Goal: Task Accomplishment & Management: Use online tool/utility

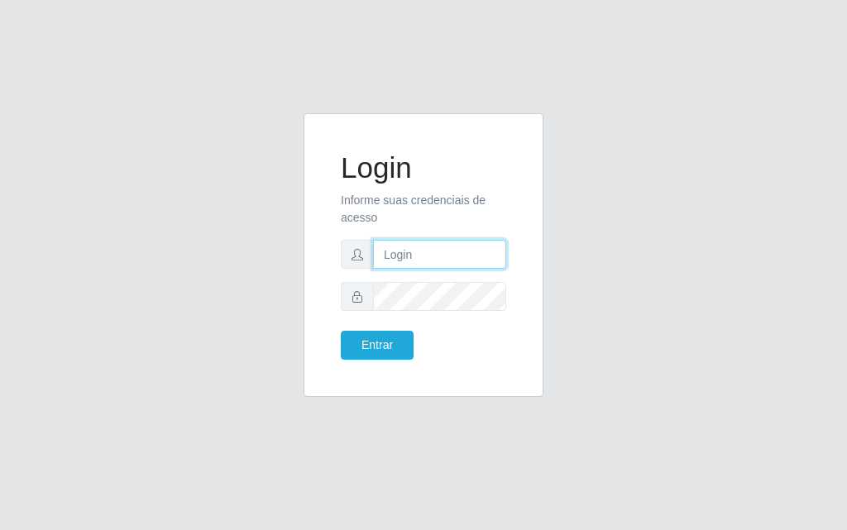
click at [396, 264] on input "text" at bounding box center [439, 254] width 133 height 29
click at [397, 264] on input "text" at bounding box center [439, 254] width 133 height 29
type input "[PERSON_NAME]"
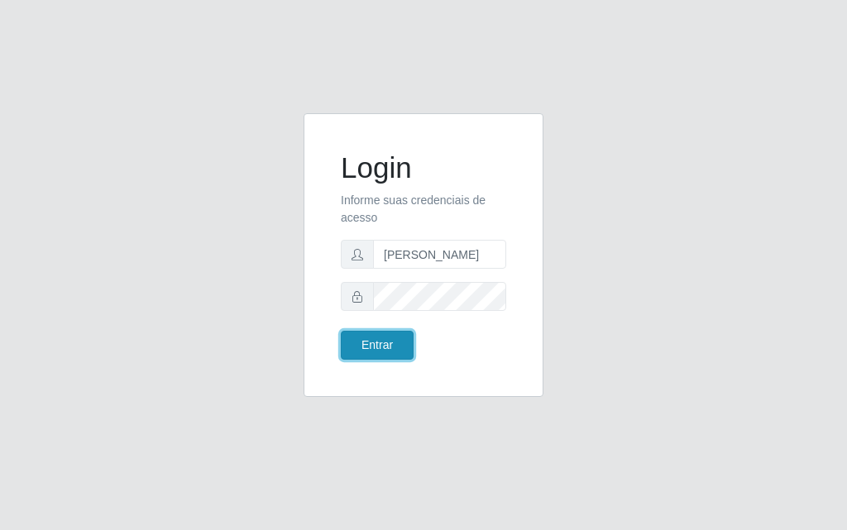
click at [393, 339] on button "Entrar" at bounding box center [377, 345] width 73 height 29
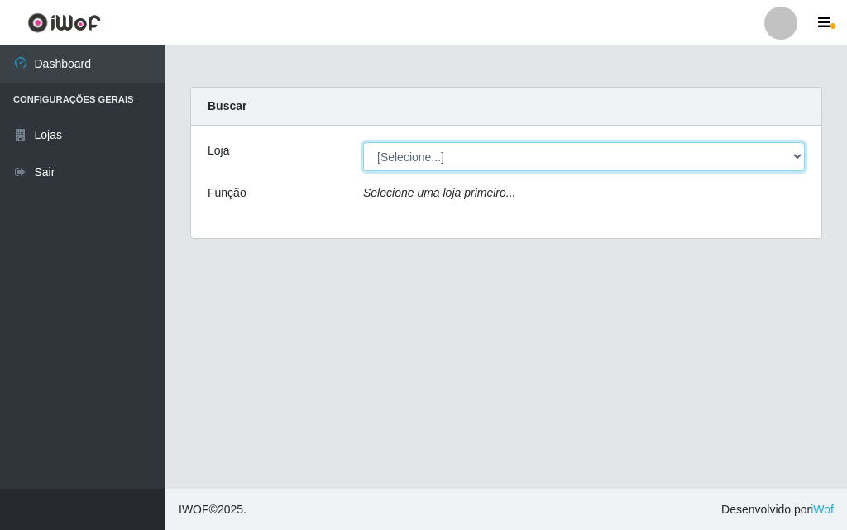
click at [791, 153] on select "[Selecione...] Divino Fogão - [GEOGRAPHIC_DATA]" at bounding box center [584, 156] width 442 height 29
select select "499"
click at [363, 142] on select "[Selecione...] Divino Fogão - [GEOGRAPHIC_DATA]" at bounding box center [584, 156] width 442 height 29
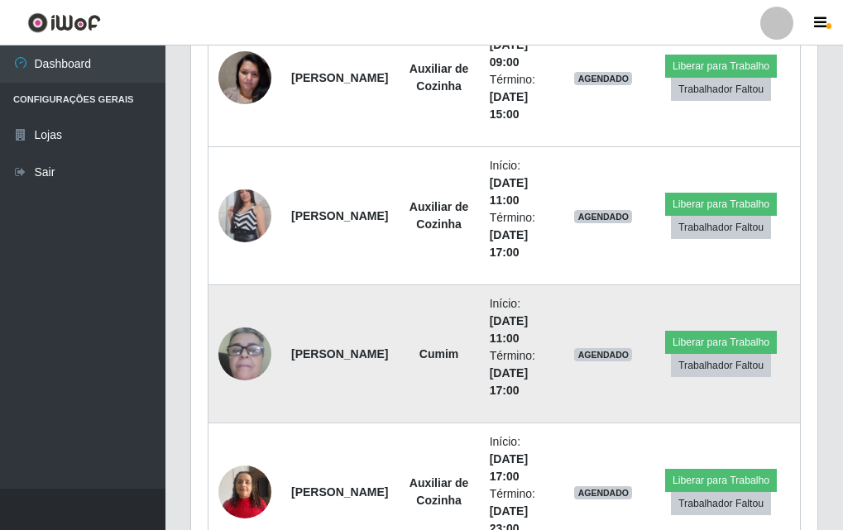
scroll to position [689, 0]
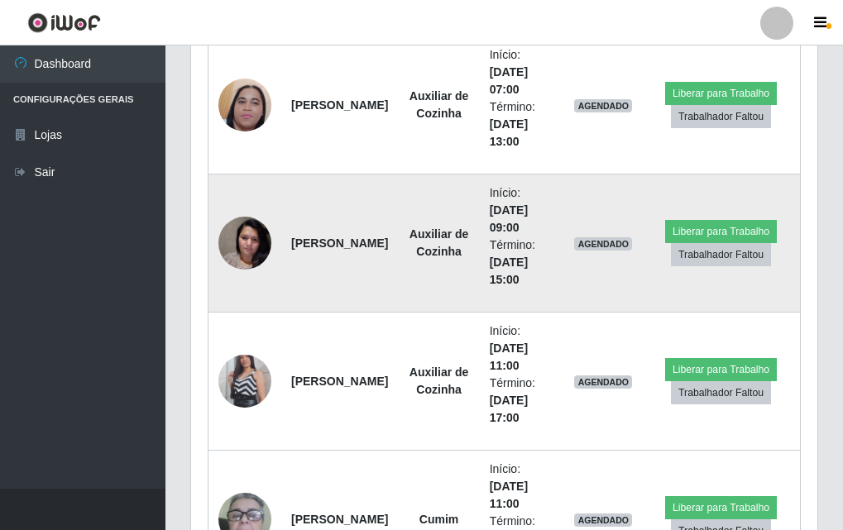
click at [260, 240] on img at bounding box center [244, 243] width 53 height 70
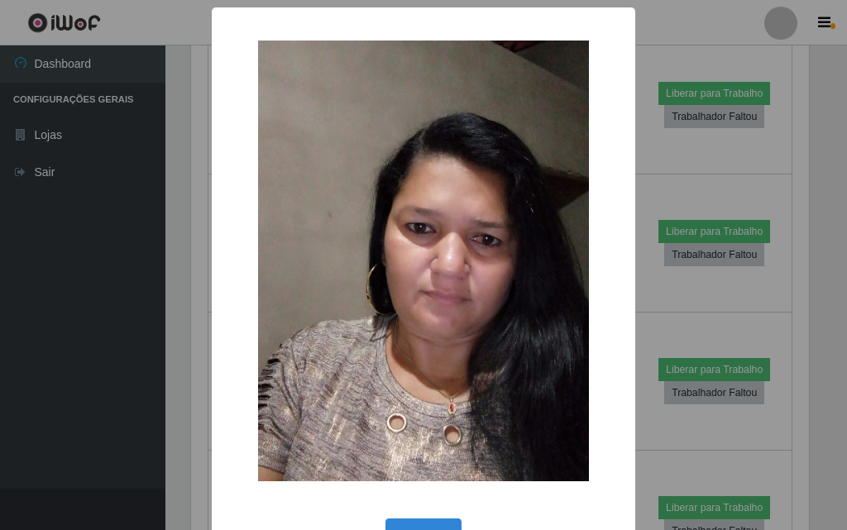
click at [137, 240] on div "× OK Cancel" at bounding box center [423, 265] width 847 height 530
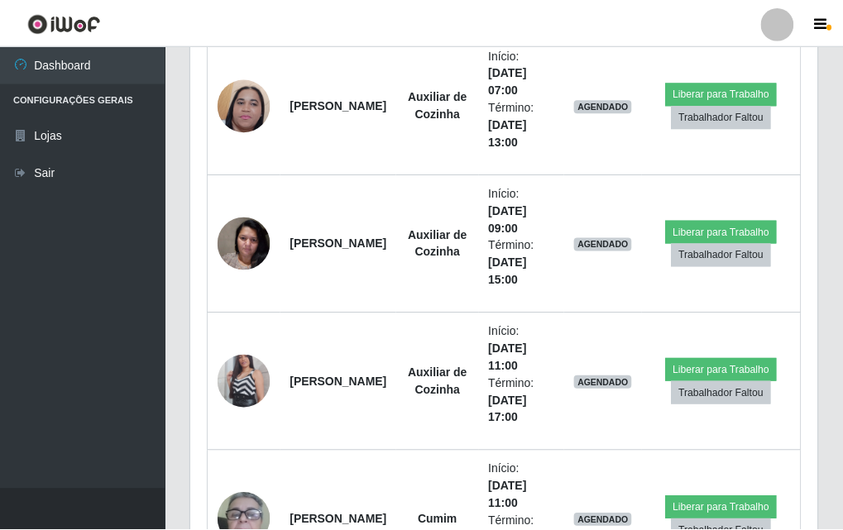
scroll to position [343, 626]
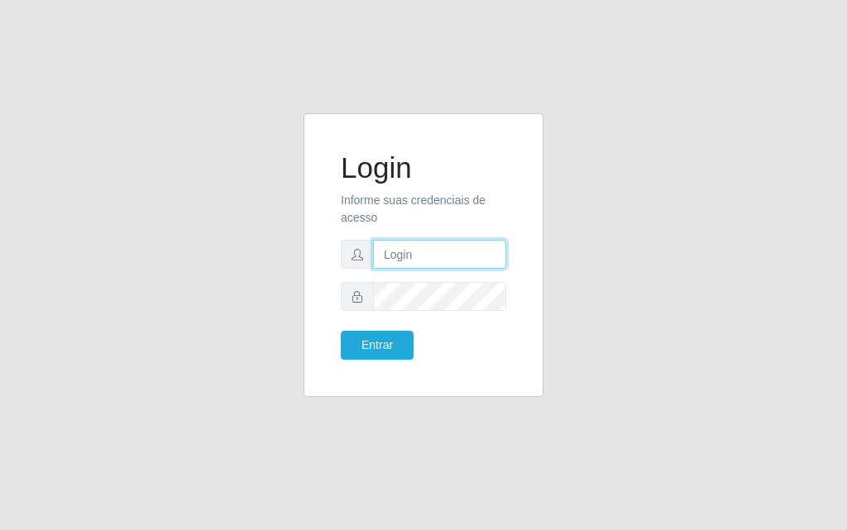
click at [420, 256] on input "text" at bounding box center [439, 254] width 133 height 29
type input "[PERSON_NAME]"
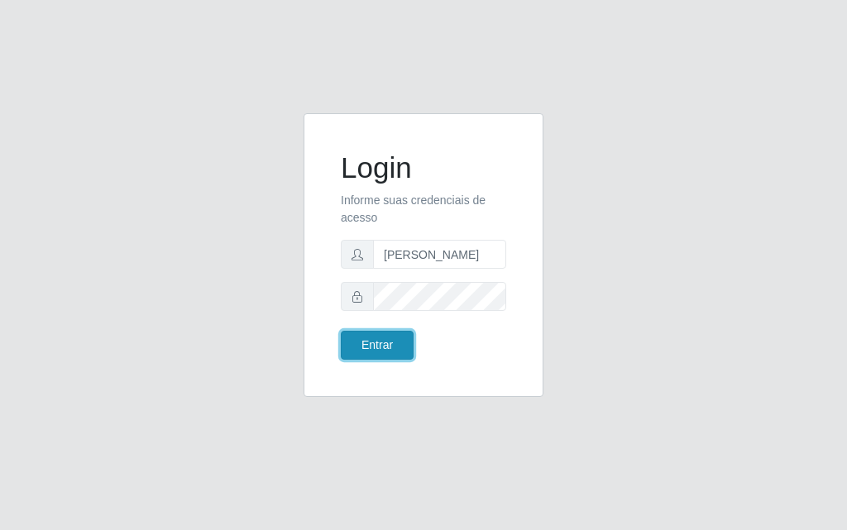
click at [394, 337] on button "Entrar" at bounding box center [377, 345] width 73 height 29
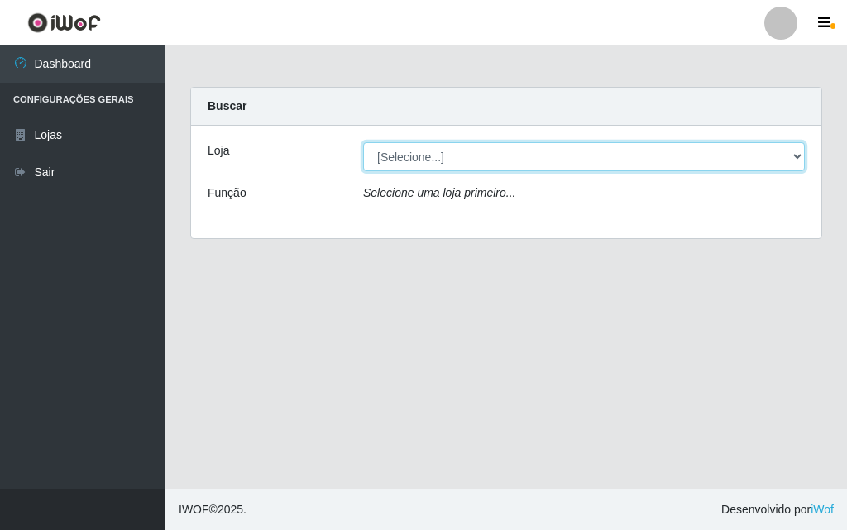
click at [803, 155] on select "[Selecione...] Divino Fogão - [GEOGRAPHIC_DATA]" at bounding box center [584, 156] width 442 height 29
select select "499"
click at [363, 142] on select "[Selecione...] Divino Fogão - [GEOGRAPHIC_DATA]" at bounding box center [584, 156] width 442 height 29
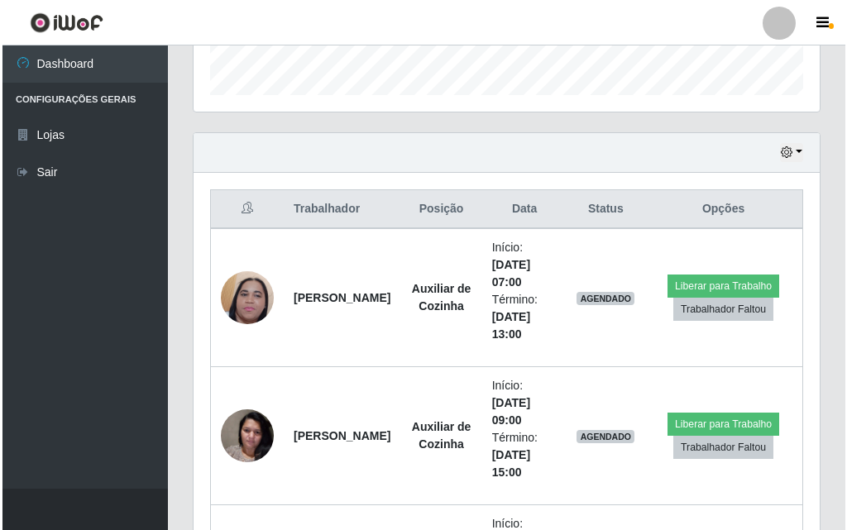
scroll to position [579, 0]
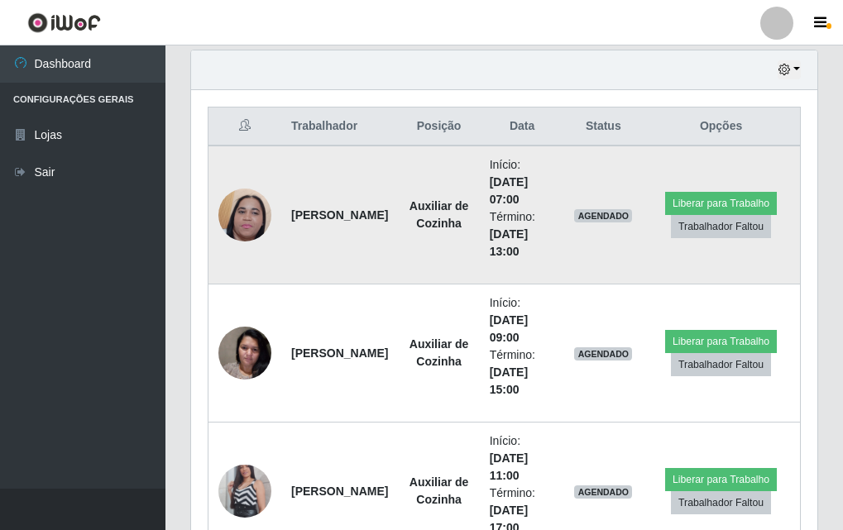
click at [256, 227] on img at bounding box center [244, 214] width 53 height 117
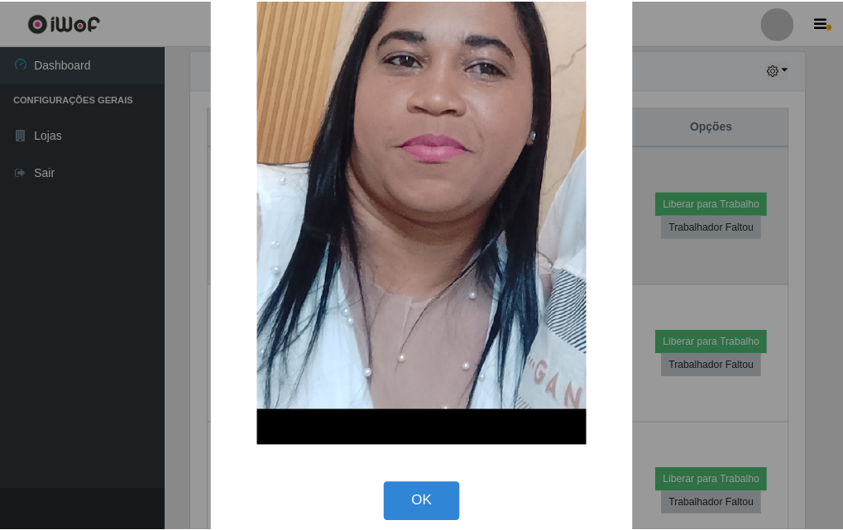
scroll to position [248, 0]
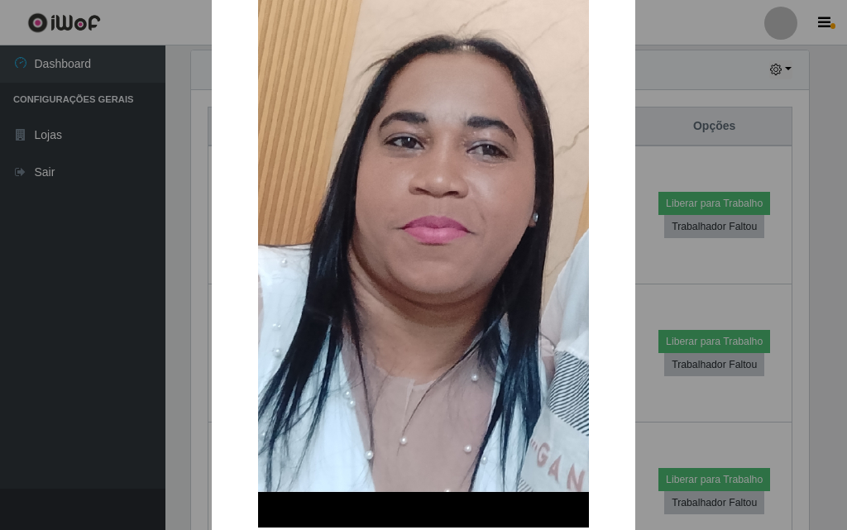
click at [109, 225] on div "× OK Cancel" at bounding box center [423, 265] width 847 height 530
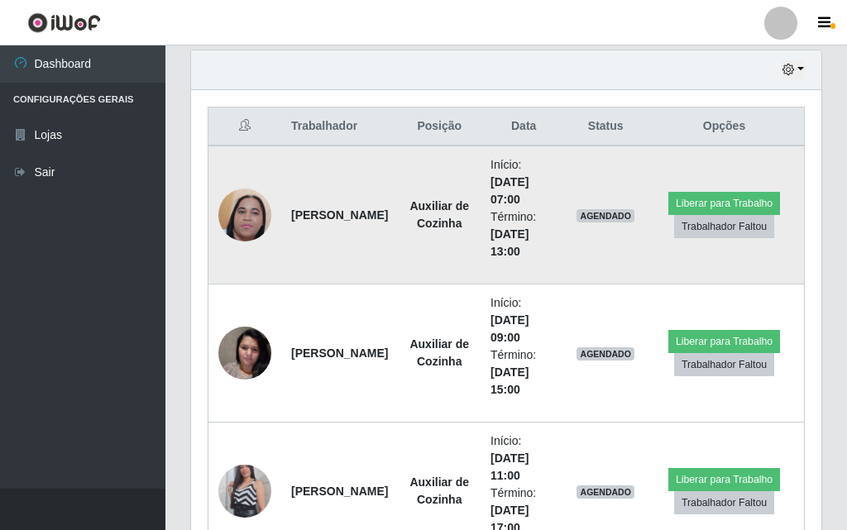
scroll to position [343, 626]
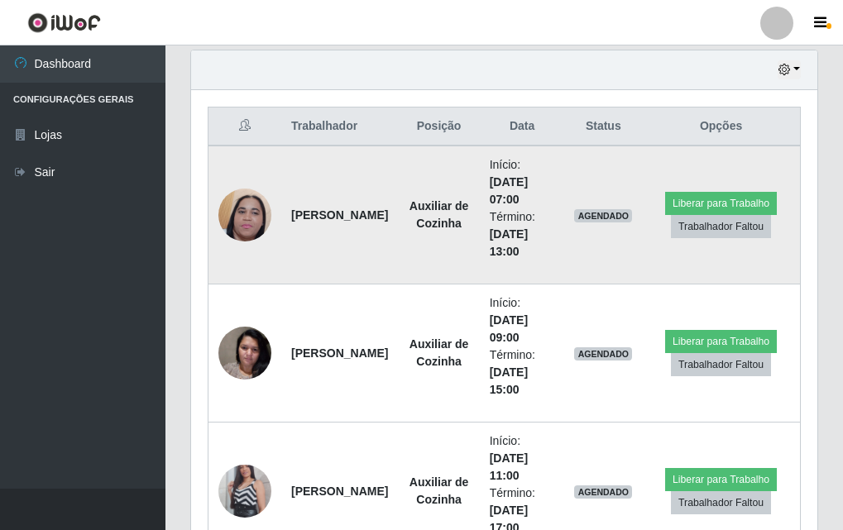
click at [700, 190] on td "Liberar para Trabalho Trabalhador Faltou" at bounding box center [721, 215] width 158 height 139
click at [700, 203] on button "Liberar para Trabalho" at bounding box center [721, 203] width 112 height 23
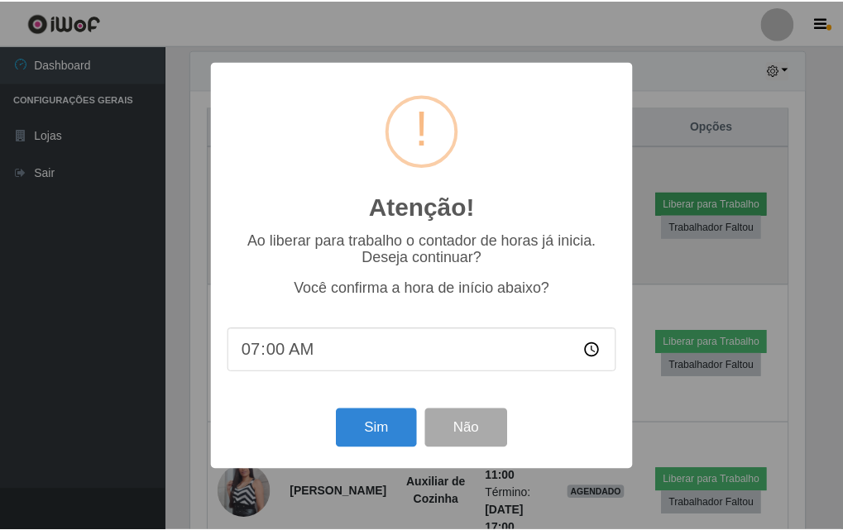
scroll to position [343, 618]
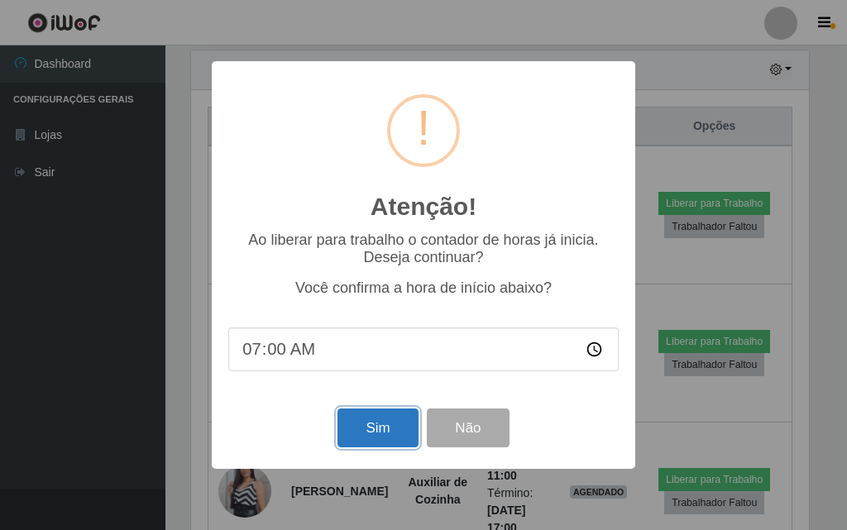
click at [375, 429] on button "Sim" at bounding box center [377, 428] width 80 height 39
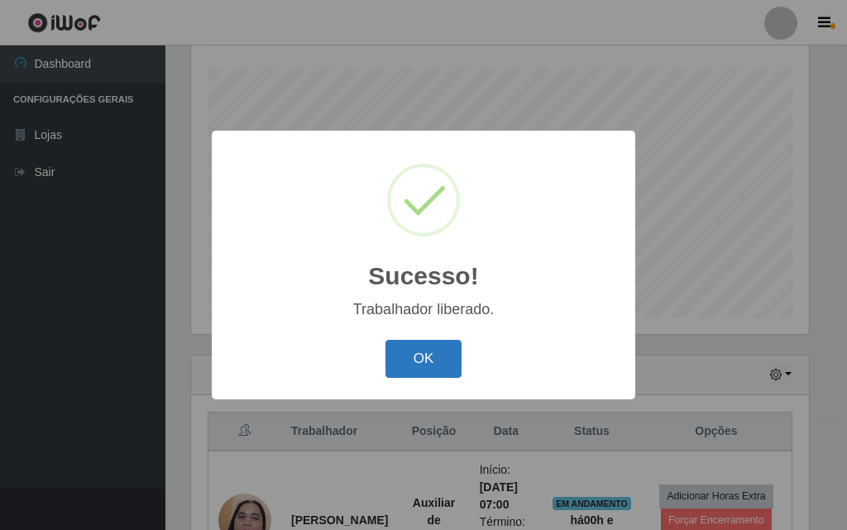
click at [427, 373] on button "OK" at bounding box center [423, 359] width 77 height 39
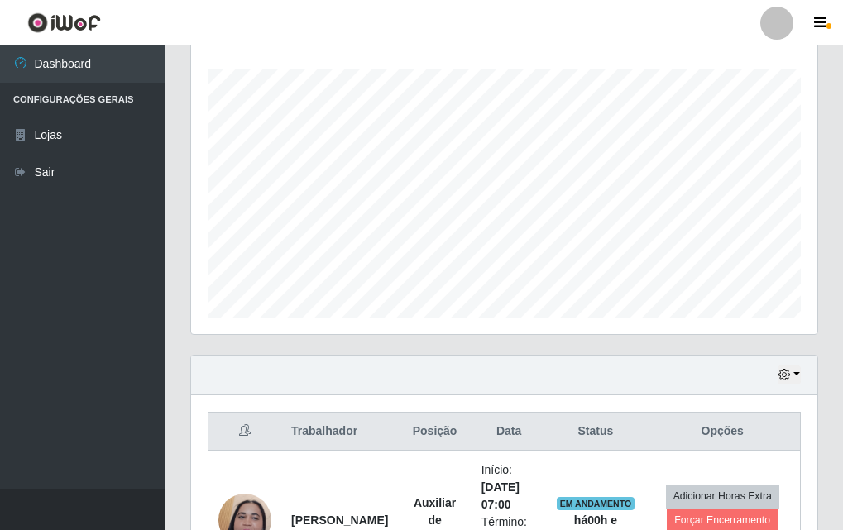
scroll to position [687, 0]
